Goal: Task Accomplishment & Management: Use online tool/utility

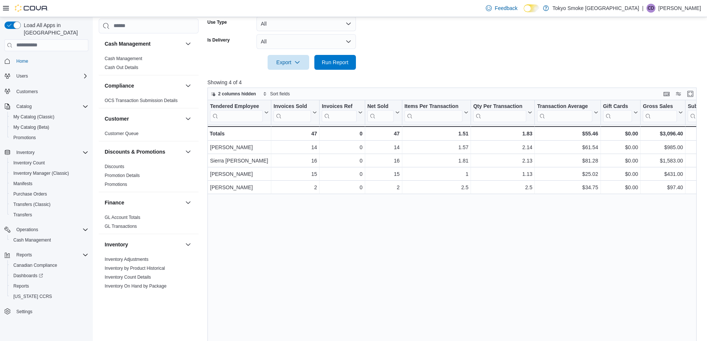
scroll to position [424, 0]
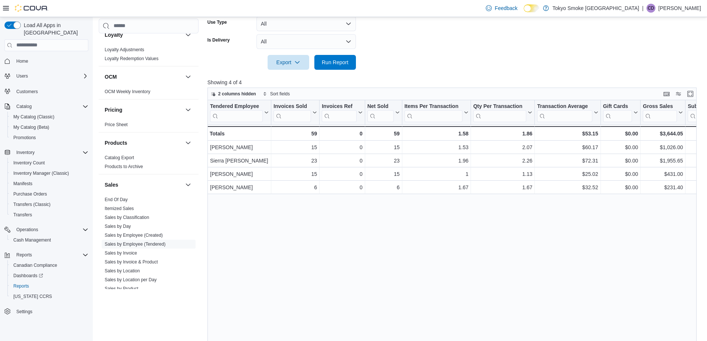
scroll to position [408, 0]
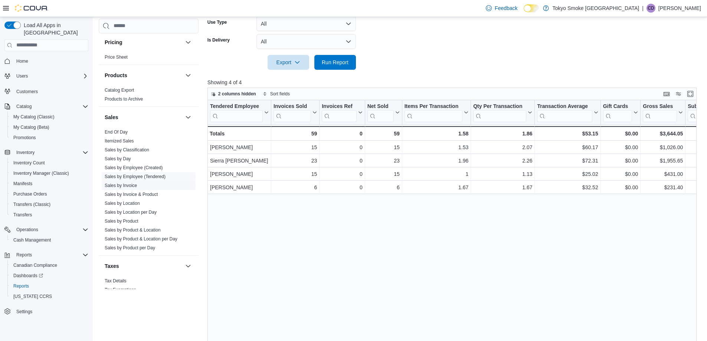
click at [129, 186] on link "Sales by Invoice" at bounding box center [121, 185] width 32 height 5
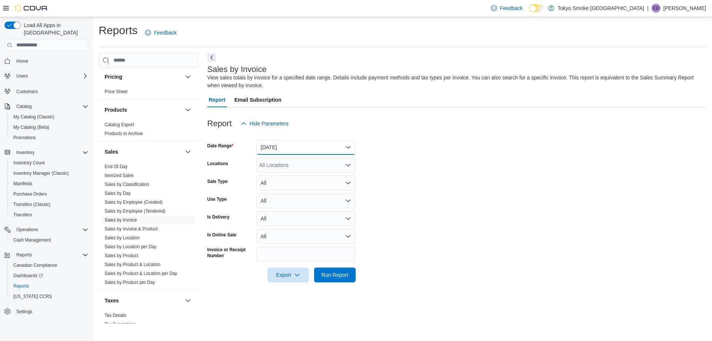
click at [288, 146] on button "Yesterday" at bounding box center [305, 147] width 99 height 15
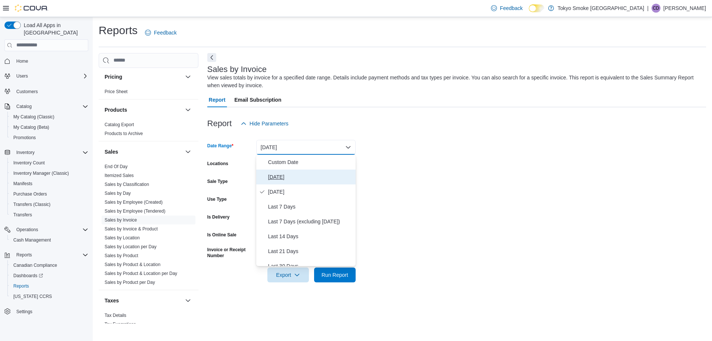
click at [279, 177] on span "[DATE]" at bounding box center [310, 177] width 85 height 9
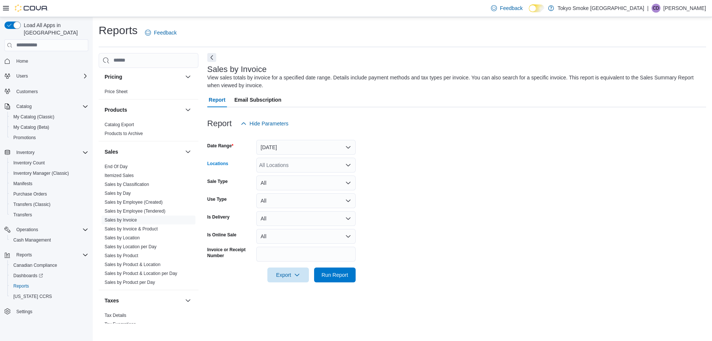
click at [289, 168] on div "All Locations" at bounding box center [305, 165] width 99 height 15
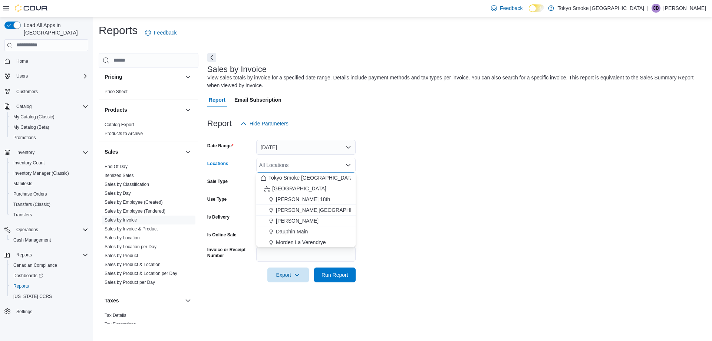
type input "*"
type input "***"
click at [281, 270] on span "Export" at bounding box center [288, 274] width 33 height 15
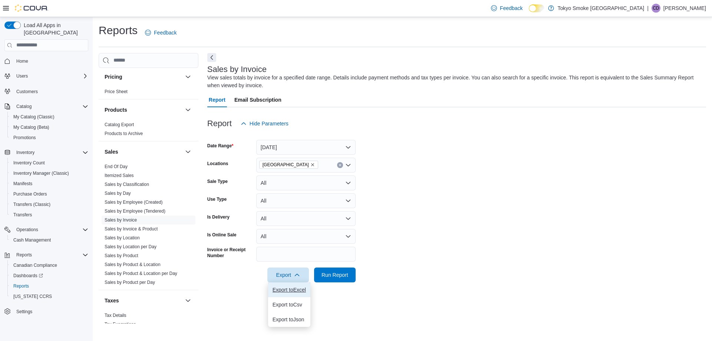
click at [293, 292] on span "Export to Excel" at bounding box center [289, 290] width 33 height 6
